Goal: Navigation & Orientation: Find specific page/section

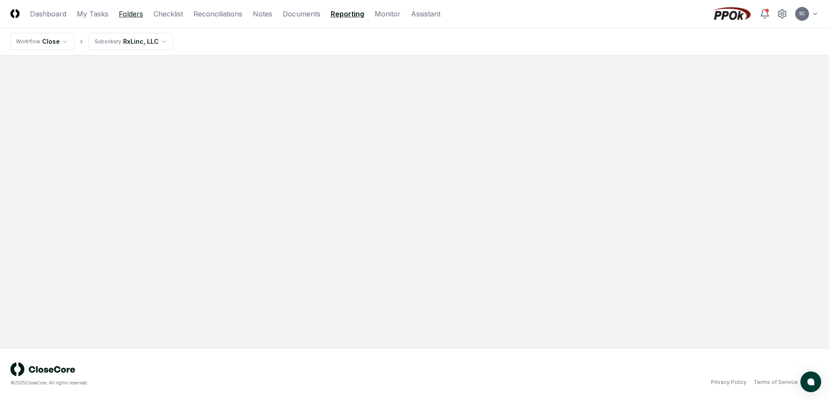
click at [132, 15] on link "Folders" at bounding box center [131, 14] width 24 height 10
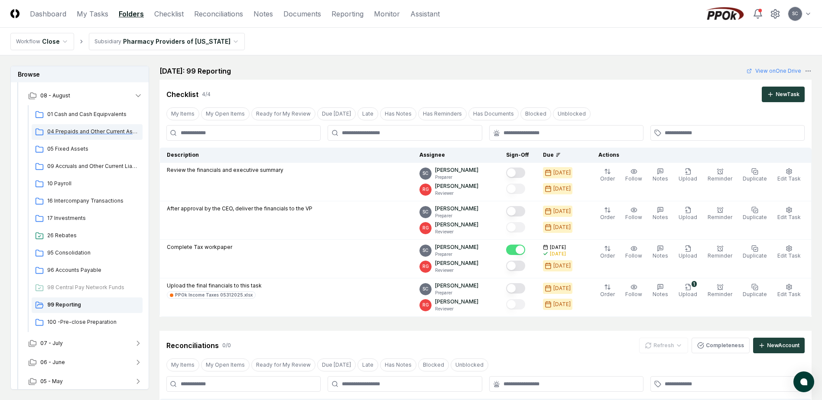
scroll to position [76, 0]
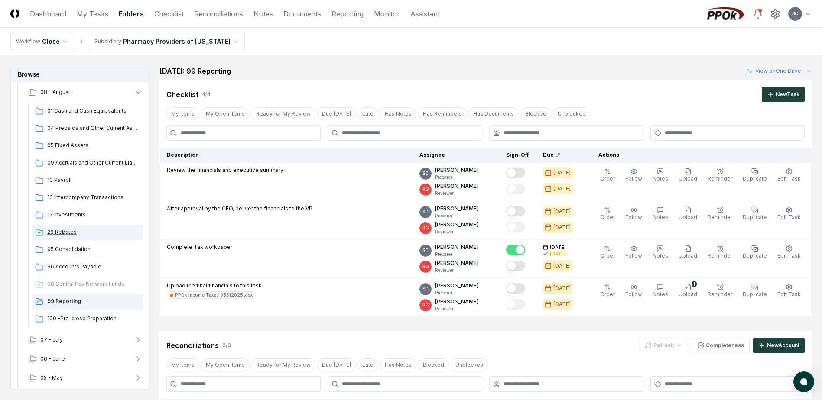
click at [63, 234] on span "26 Rebates" at bounding box center [93, 232] width 92 height 8
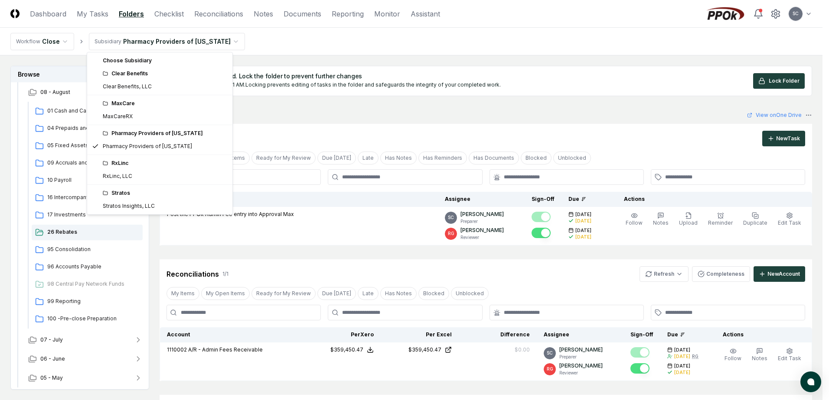
click at [198, 41] on html "CloseCore Dashboard My Tasks Folders Checklist Reconciliations Notes Documents …" at bounding box center [414, 262] width 829 height 525
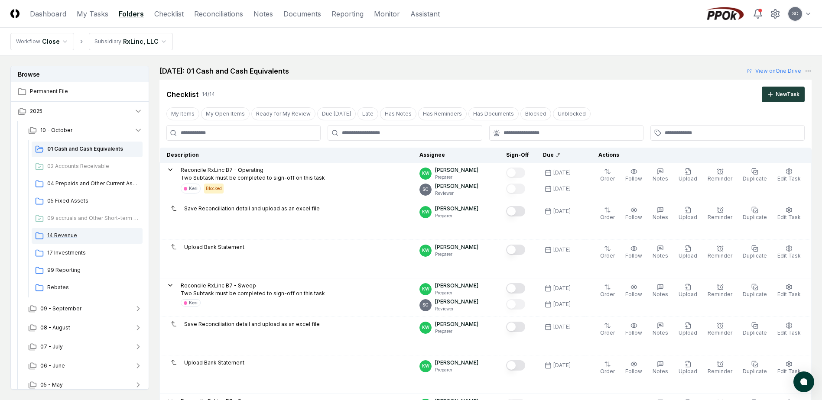
click at [64, 238] on span "14 Revenue" at bounding box center [93, 236] width 92 height 8
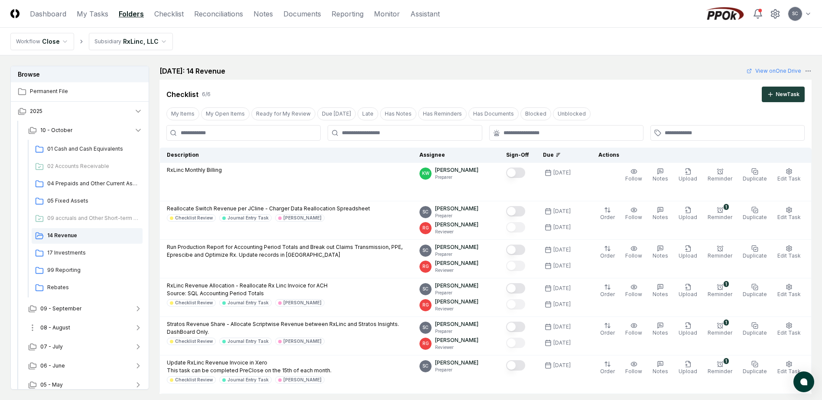
click at [59, 331] on span "08 - August" at bounding box center [55, 328] width 30 height 8
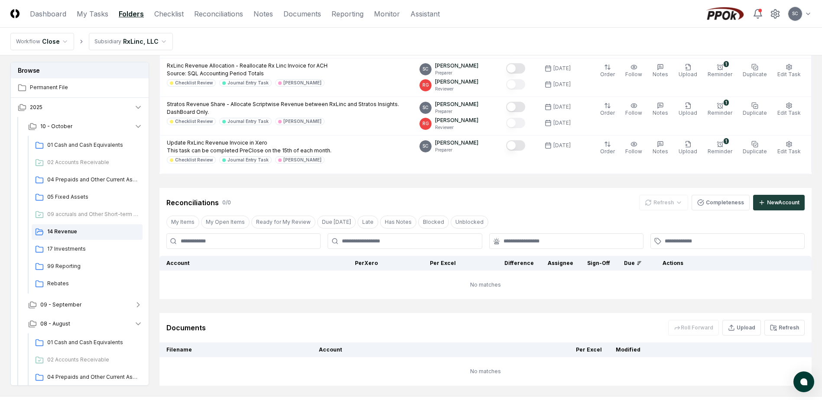
scroll to position [268, 0]
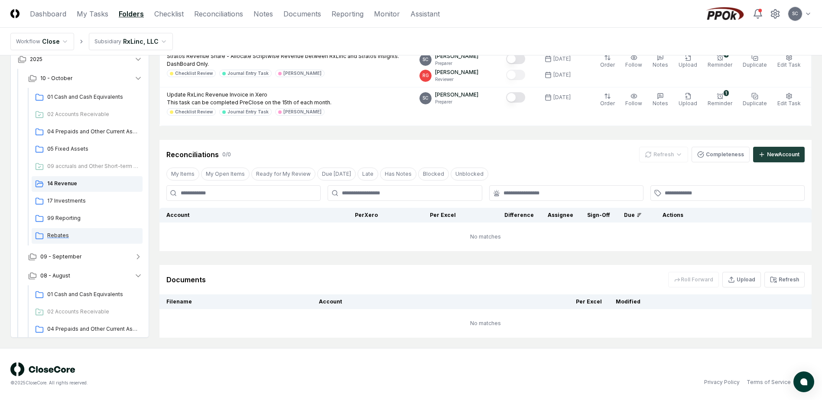
click at [59, 236] on span "Rebates" at bounding box center [93, 236] width 92 height 8
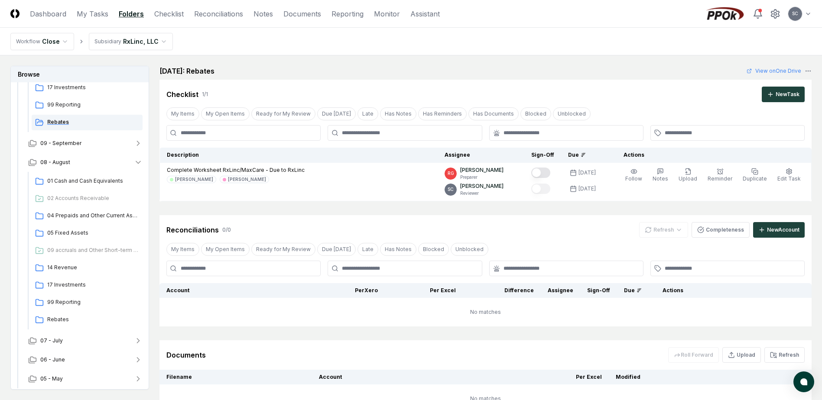
scroll to position [166, 0]
click at [65, 341] on button "07 - July" at bounding box center [85, 340] width 128 height 19
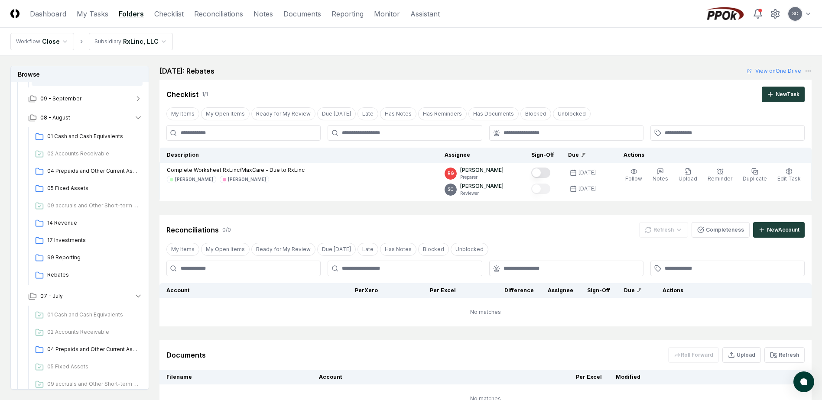
scroll to position [326, 0]
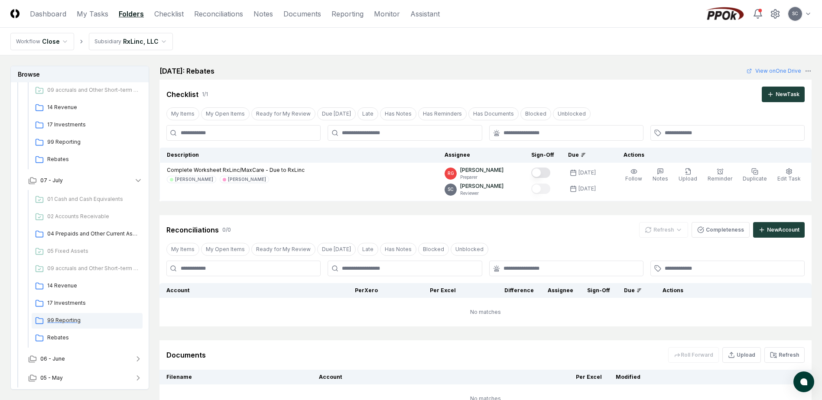
click at [68, 322] on span "99 Reporting" at bounding box center [93, 321] width 92 height 8
